Goal: Transaction & Acquisition: Purchase product/service

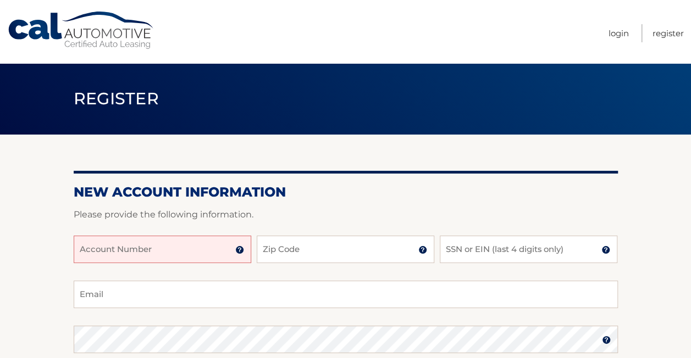
click at [90, 254] on input "Account Number" at bounding box center [162, 249] width 177 height 27
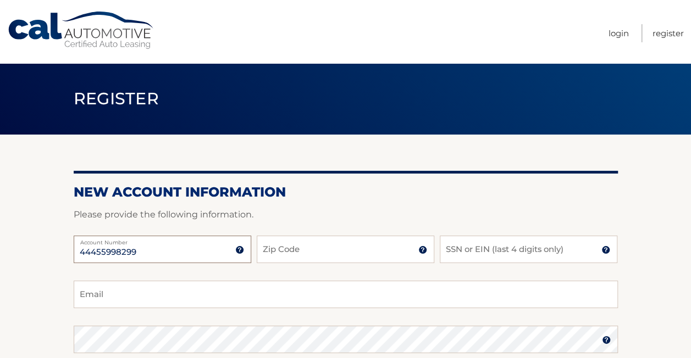
type input "44455998299"
click at [261, 252] on input "Zip Code" at bounding box center [345, 249] width 177 height 27
type input "33134"
click at [460, 248] on input "SSN or EIN (last 4 digits only)" at bounding box center [527, 249] width 177 height 27
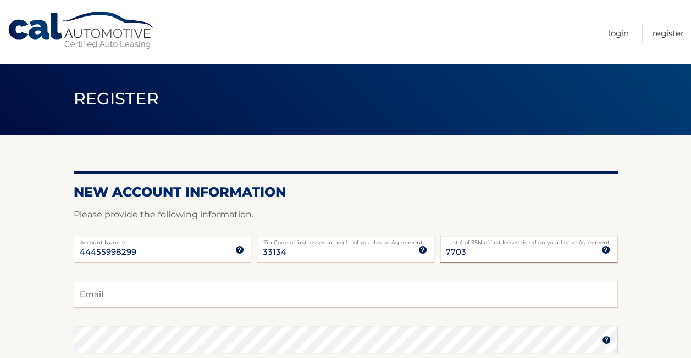
type input "7703"
click at [210, 294] on input "Email" at bounding box center [346, 294] width 544 height 27
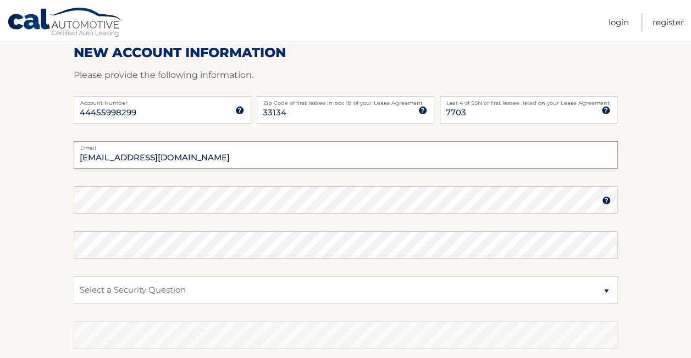
scroll to position [142, 0]
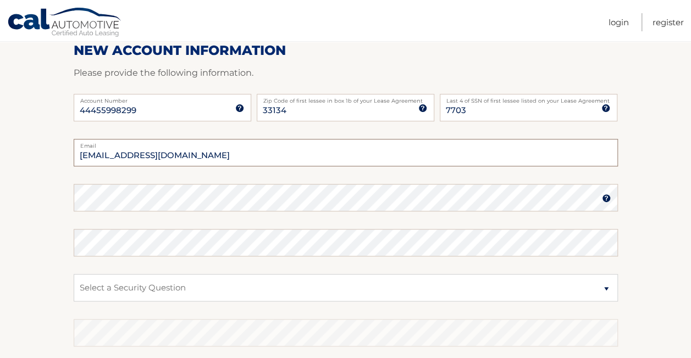
type input "clementebetty@yahoo.com"
click at [604, 290] on select "Select a Security Question What was the name of your elementary school? What is…" at bounding box center [346, 287] width 544 height 27
select select "2"
click at [74, 274] on select "Select a Security Question What was the name of your elementary school? What is…" at bounding box center [346, 287] width 544 height 27
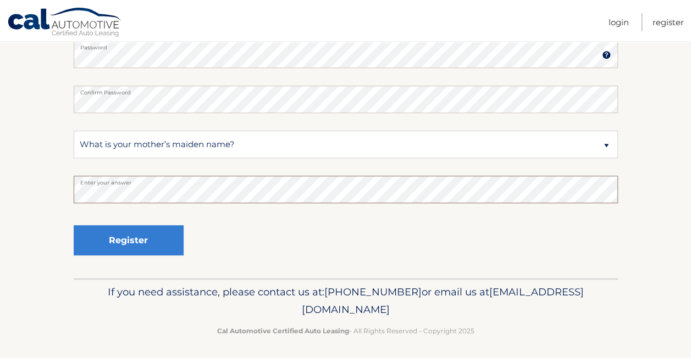
scroll to position [289, 0]
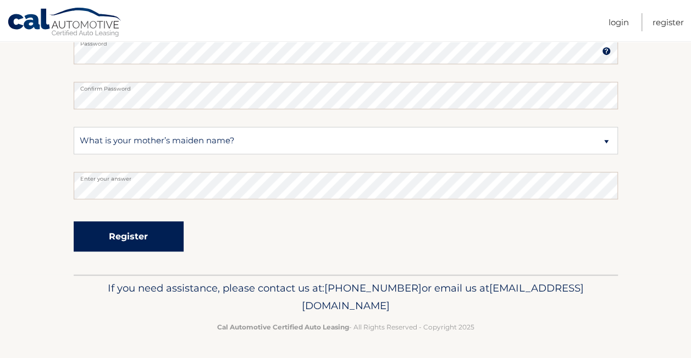
click at [127, 241] on button "Register" at bounding box center [129, 236] width 110 height 30
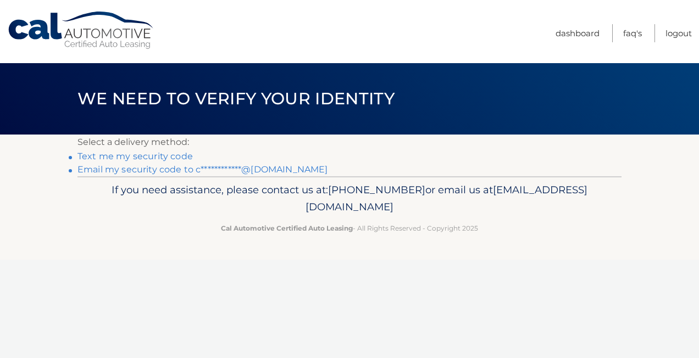
click at [105, 158] on link "Text me my security code" at bounding box center [134, 156] width 115 height 10
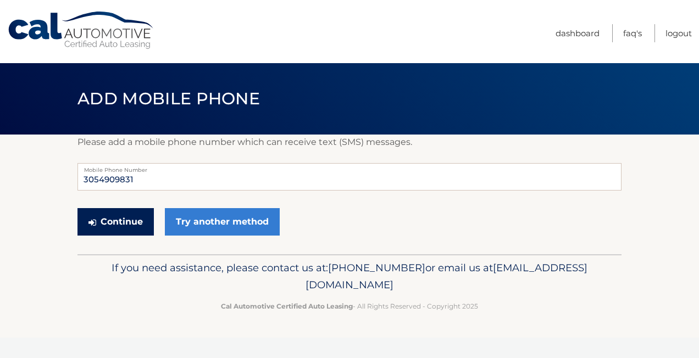
click at [119, 224] on button "Continue" at bounding box center [115, 221] width 76 height 27
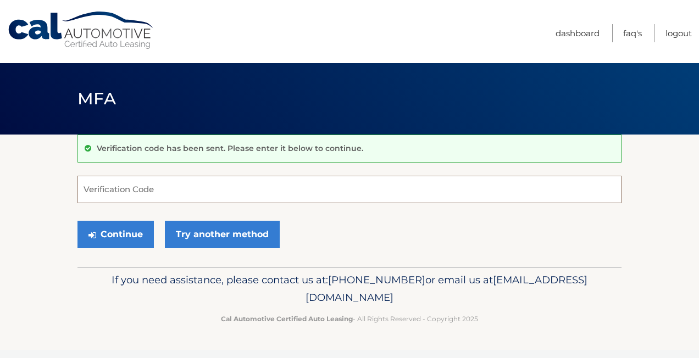
click at [238, 180] on input "Verification Code" at bounding box center [349, 189] width 544 height 27
type input "467739"
click at [77, 221] on button "Continue" at bounding box center [115, 234] width 76 height 27
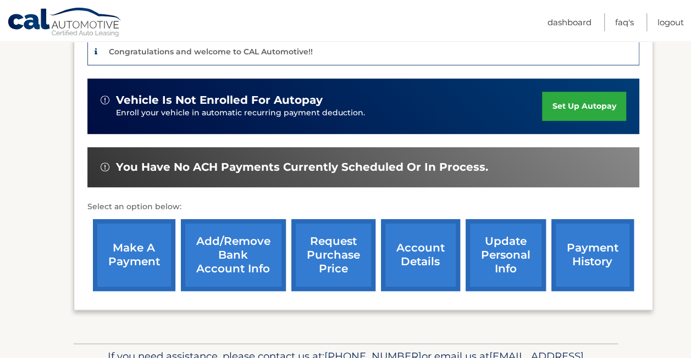
scroll to position [313, 0]
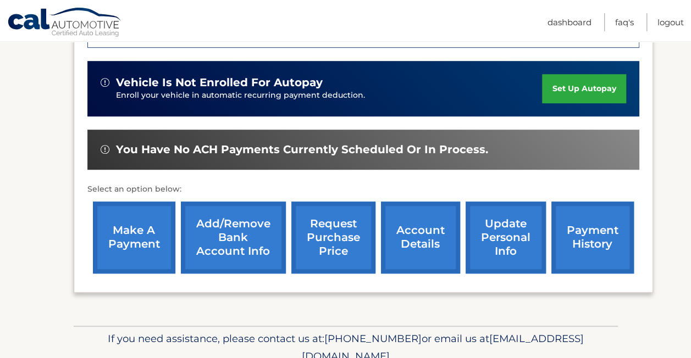
click at [127, 237] on link "make a payment" at bounding box center [134, 238] width 82 height 72
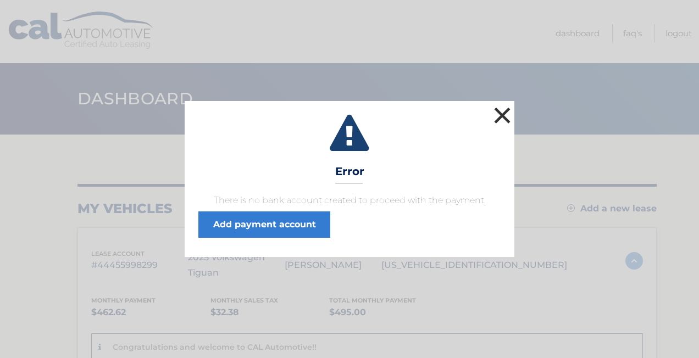
click at [498, 114] on button "×" at bounding box center [502, 115] width 22 height 22
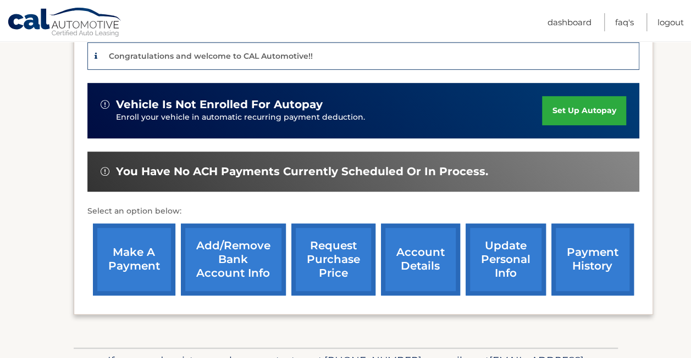
scroll to position [305, 0]
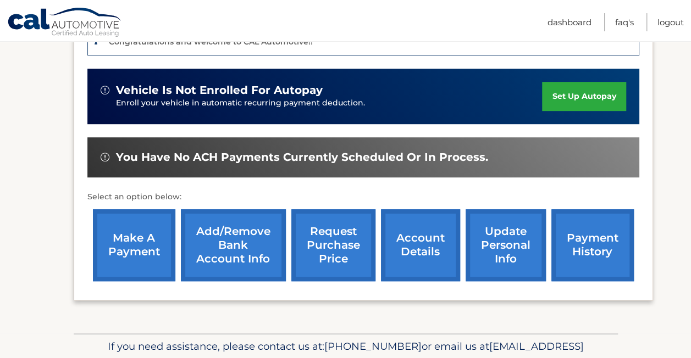
click at [238, 231] on link "Add/Remove bank account info" at bounding box center [233, 245] width 105 height 72
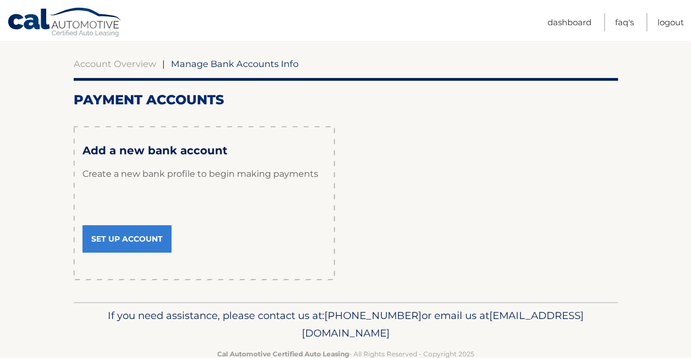
scroll to position [97, 0]
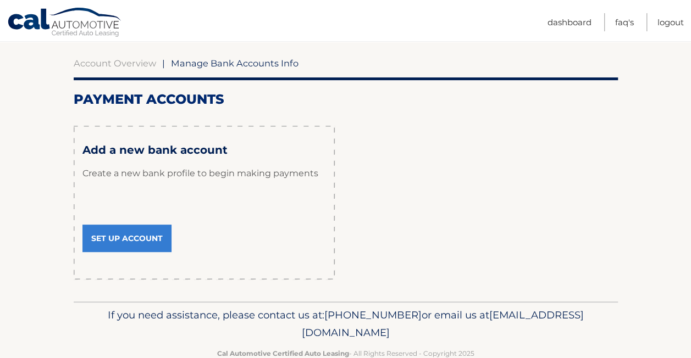
click at [111, 230] on link "Set Up Account" at bounding box center [126, 238] width 89 height 27
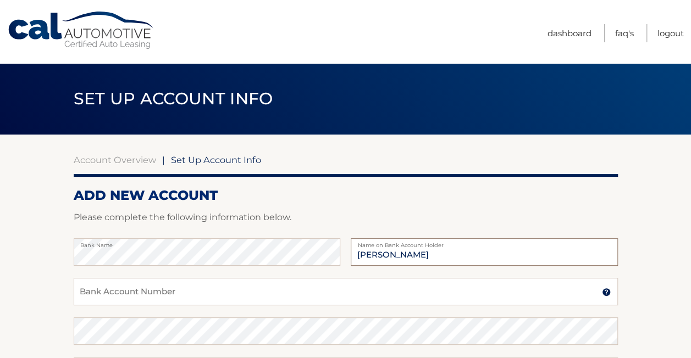
type input "[PERSON_NAME]"
click at [97, 295] on input "Bank Account Number" at bounding box center [346, 291] width 544 height 27
type input "1235597497"
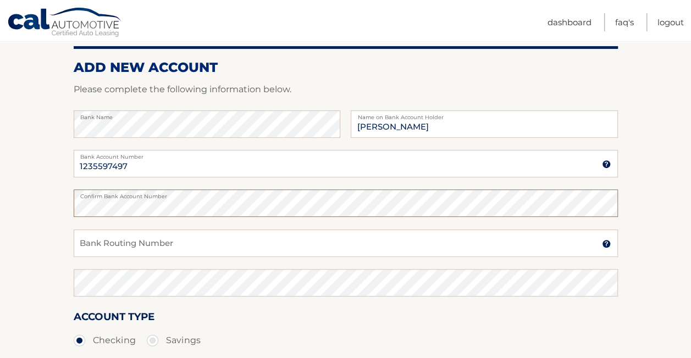
scroll to position [138, 0]
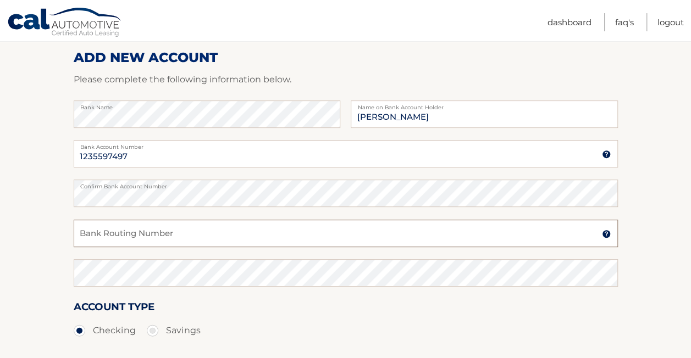
click at [155, 237] on input "Bank Routing Number" at bounding box center [346, 233] width 544 height 27
type input "063107513"
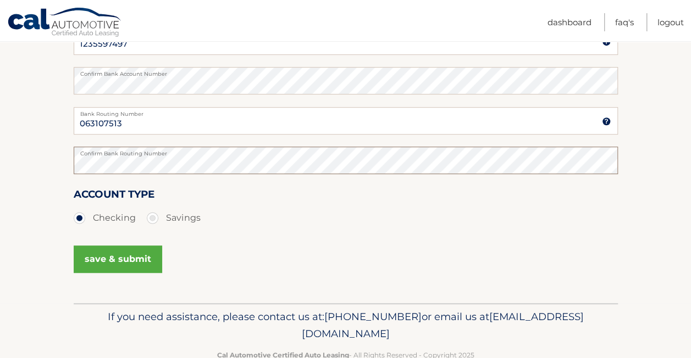
scroll to position [252, 0]
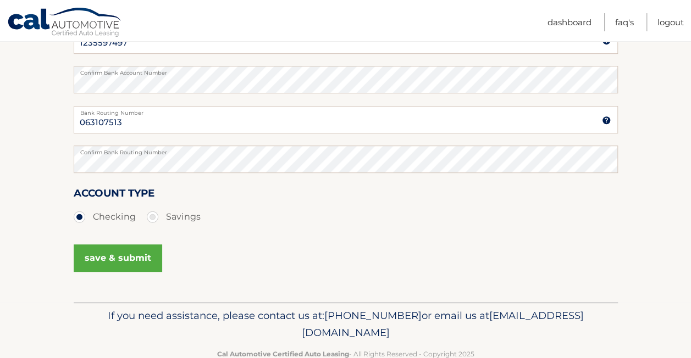
click at [135, 260] on button "save & submit" at bounding box center [118, 257] width 88 height 27
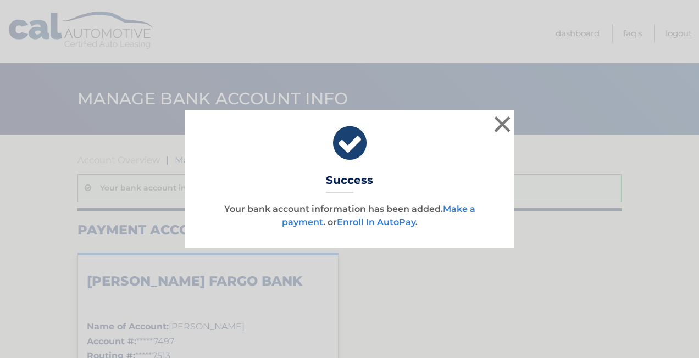
click at [303, 220] on link "Make a payment" at bounding box center [378, 216] width 193 height 24
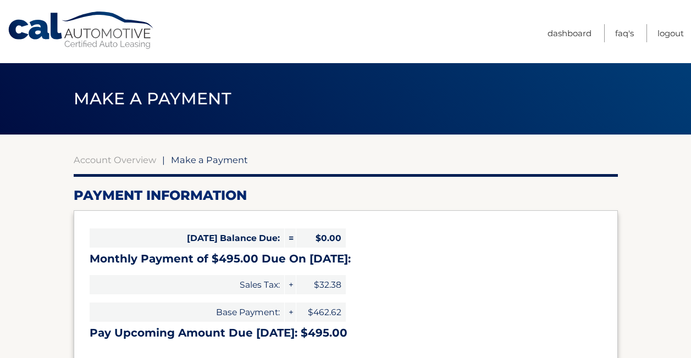
select select "ZDQ3ZGVmYjktZTQzNC00N2MwLWJjZDAtMjQwYzU5ZDc2NTNj"
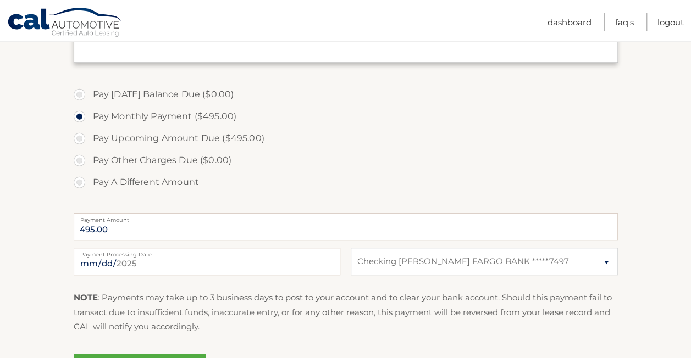
scroll to position [298, 0]
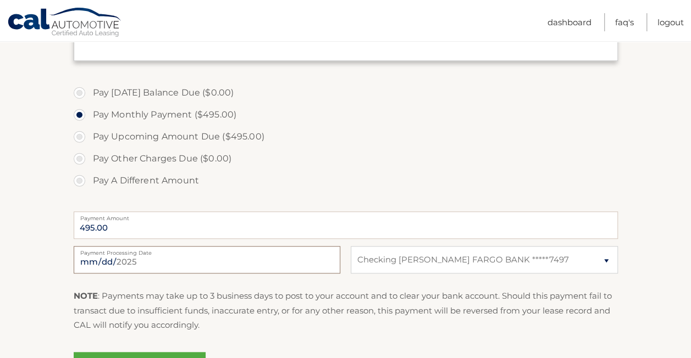
click at [92, 265] on input "2025-09-03" at bounding box center [207, 259] width 266 height 27
type input "2025-09-13"
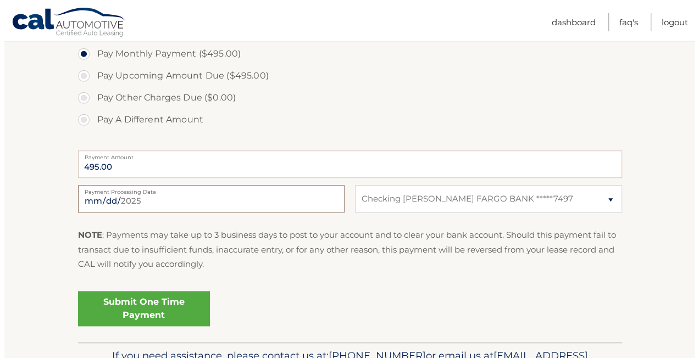
scroll to position [360, 0]
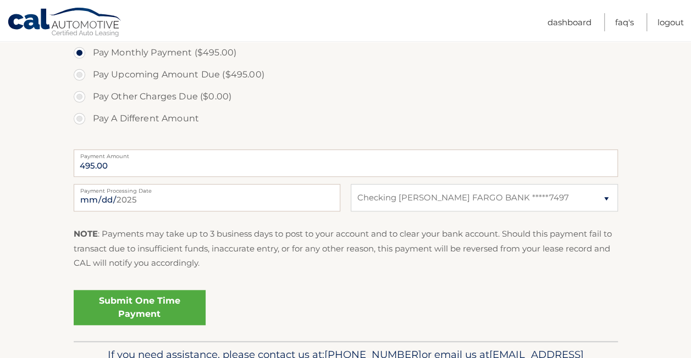
click at [135, 304] on link "Submit One Time Payment" at bounding box center [140, 307] width 132 height 35
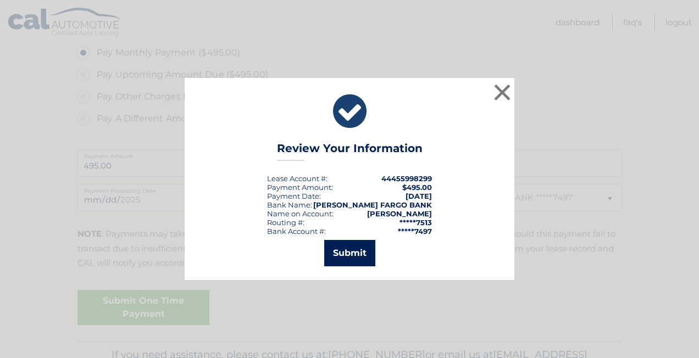
click at [346, 252] on button "Submit" at bounding box center [349, 253] width 51 height 26
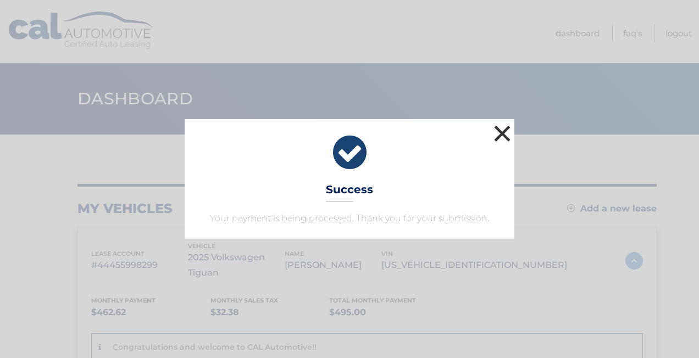
click at [500, 131] on button "×" at bounding box center [502, 134] width 22 height 22
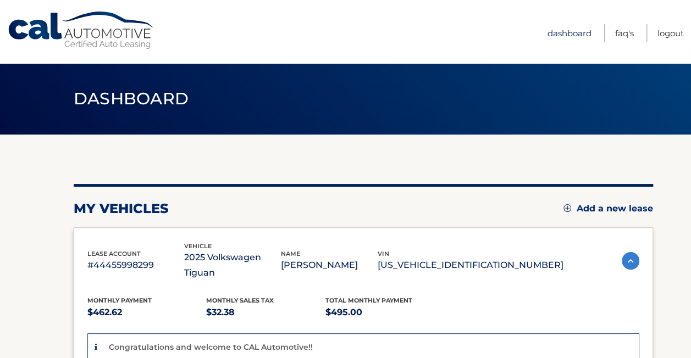
click at [582, 31] on link "Dashboard" at bounding box center [569, 33] width 44 height 18
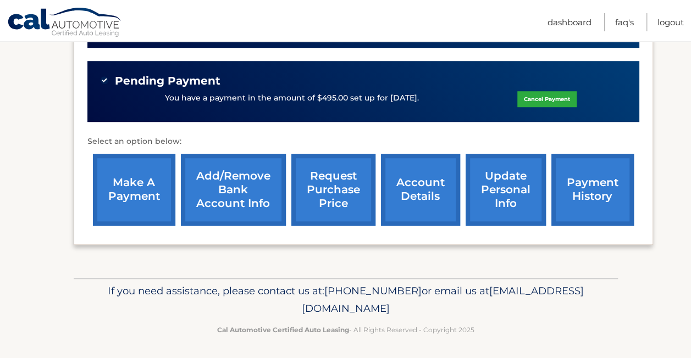
scroll to position [383, 0]
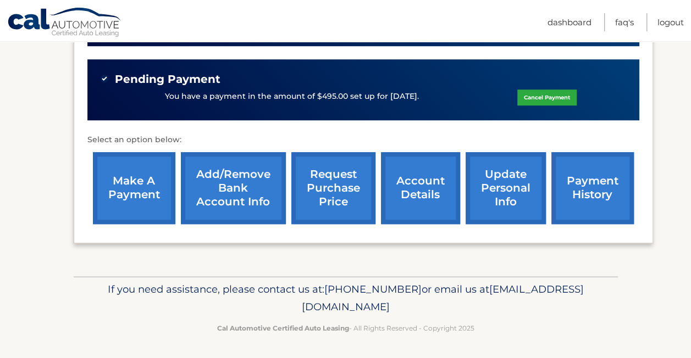
click at [598, 193] on link "payment history" at bounding box center [592, 188] width 82 height 72
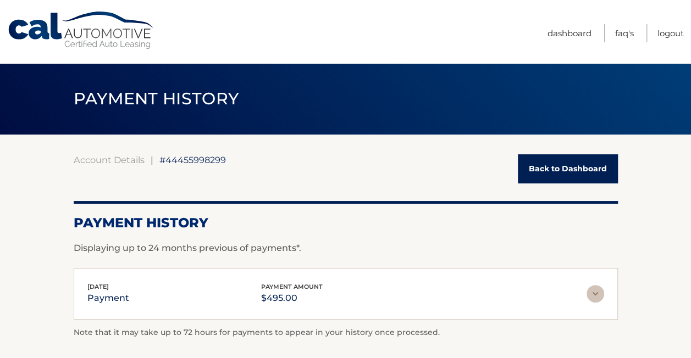
click at [593, 294] on img at bounding box center [595, 294] width 18 height 18
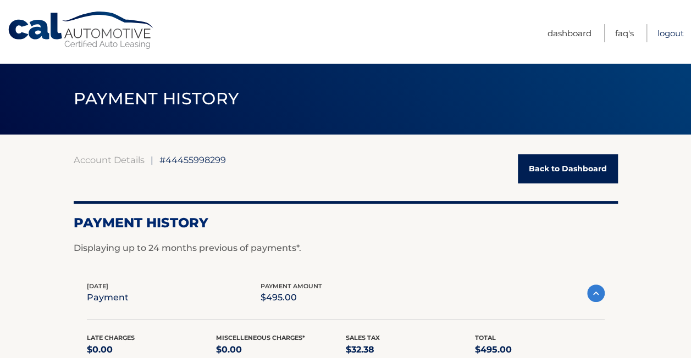
click at [667, 32] on link "Logout" at bounding box center [670, 33] width 26 height 18
